Goal: Task Accomplishment & Management: Manage account settings

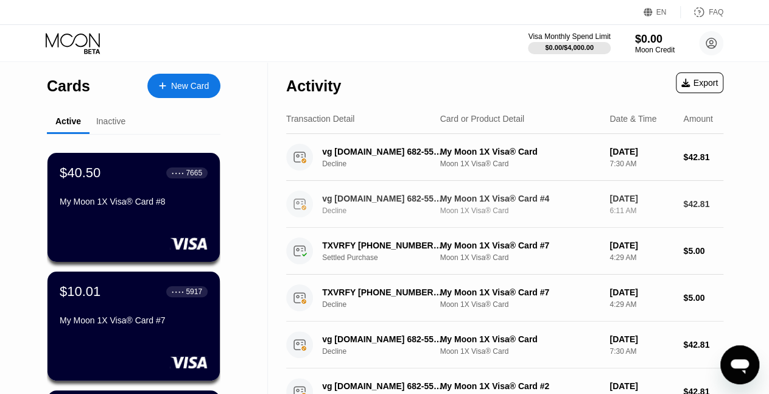
click at [401, 203] on div "vg [DOMAIN_NAME] 682-5519079 US" at bounding box center [382, 199] width 121 height 10
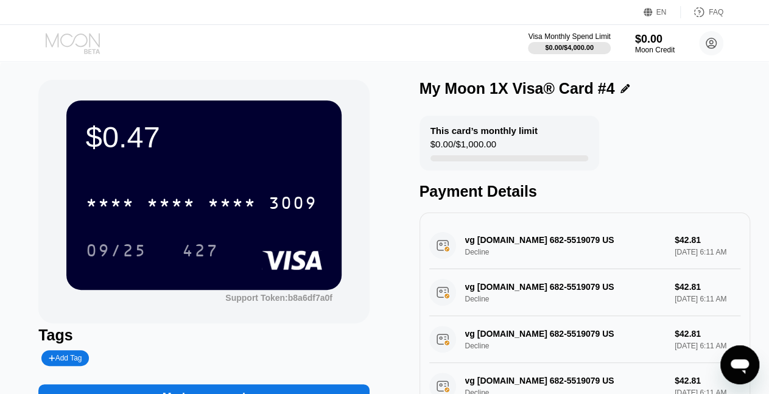
click at [74, 40] on icon at bounding box center [73, 40] width 54 height 14
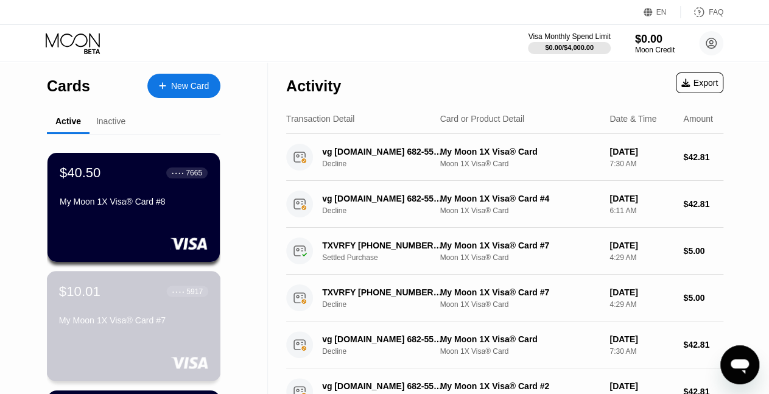
click at [113, 299] on div "$10.01 ● ● ● ● 5917" at bounding box center [133, 291] width 149 height 16
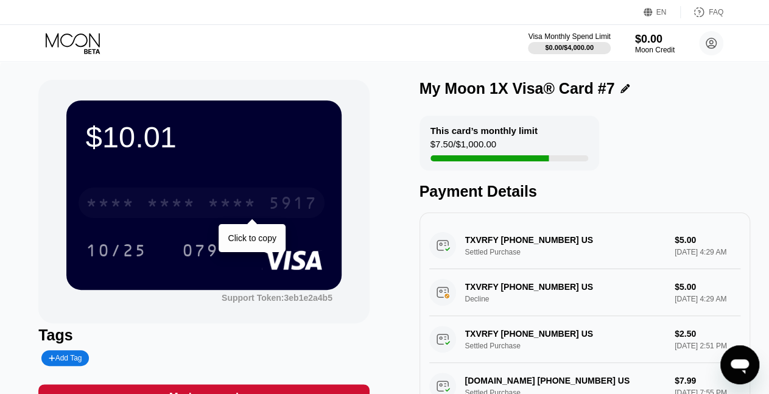
click at [269, 206] on div "* * * * * * * * * * * * 5917" at bounding box center [202, 203] width 246 height 30
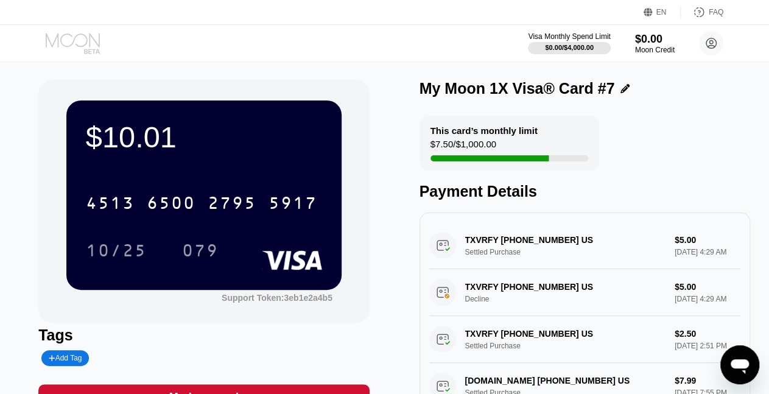
click at [57, 41] on icon at bounding box center [74, 43] width 57 height 21
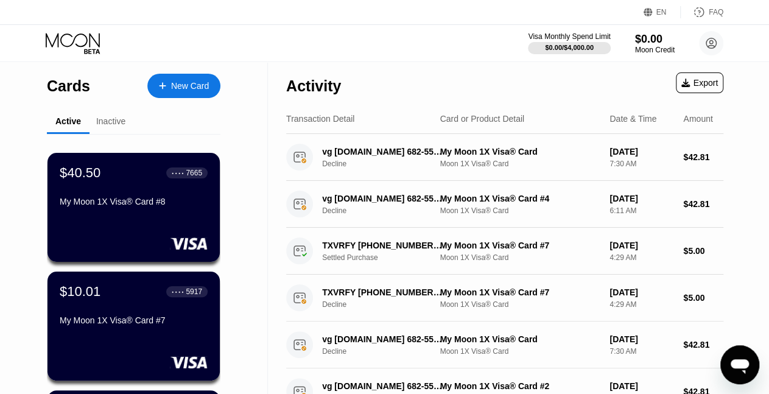
click at [107, 126] on div "Inactive" at bounding box center [110, 121] width 29 height 10
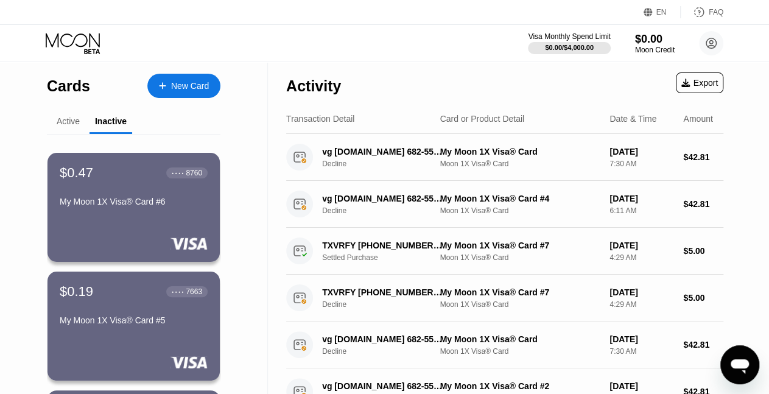
click at [72, 119] on div "Active" at bounding box center [68, 121] width 23 height 10
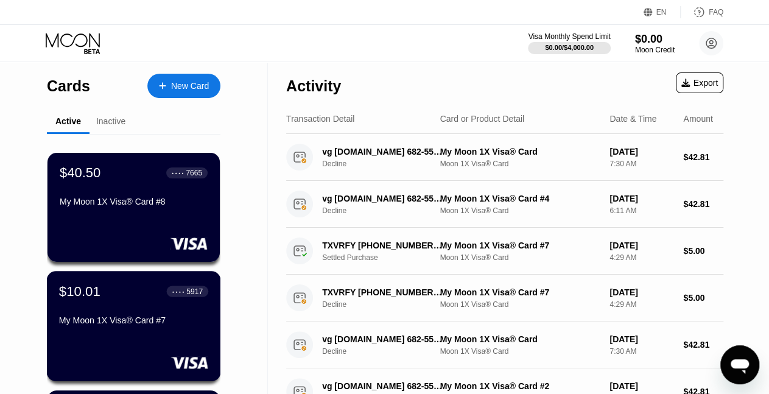
click at [127, 303] on div "$10.01 ● ● ● ● 5917 My Moon 1X Visa® Card #7" at bounding box center [133, 306] width 149 height 47
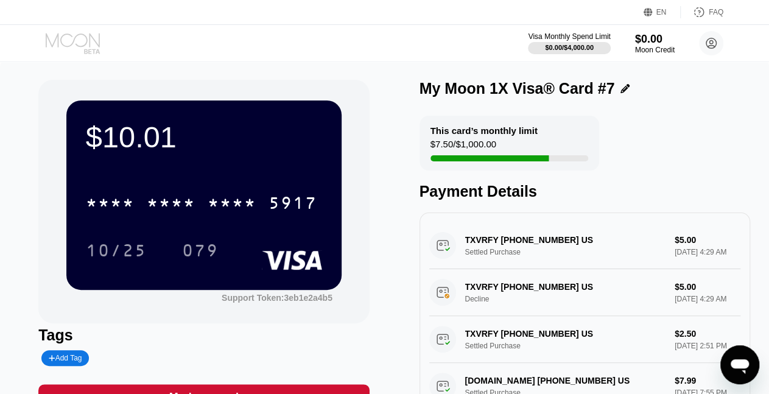
click at [65, 39] on icon at bounding box center [74, 43] width 57 height 21
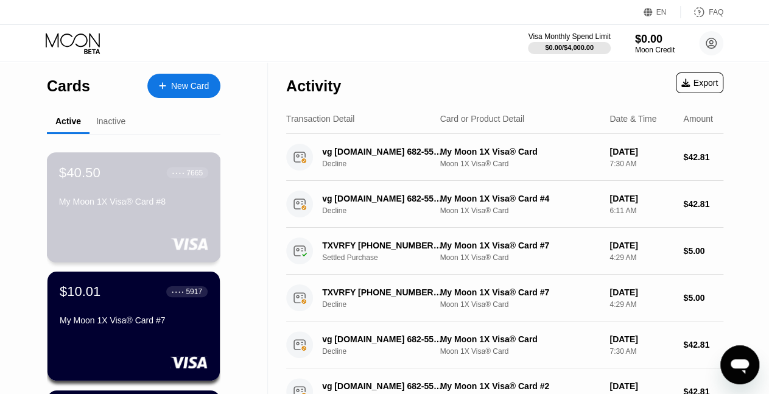
click at [107, 206] on div "My Moon 1X Visa® Card #8" at bounding box center [133, 202] width 149 height 10
